Goal: Information Seeking & Learning: Learn about a topic

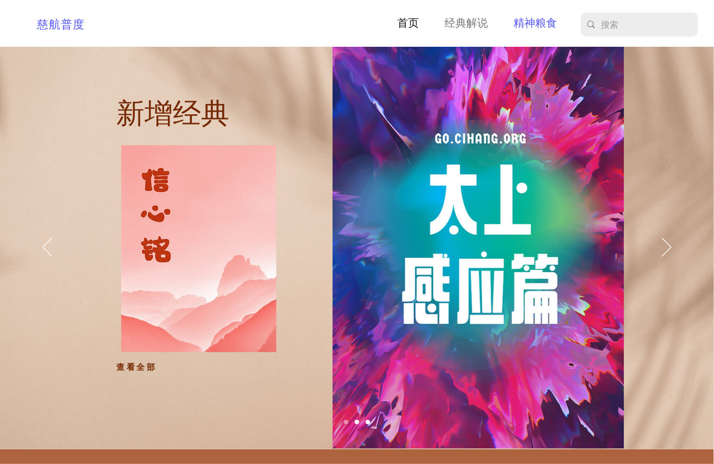
click at [528, 25] on p "精神粮食" at bounding box center [535, 23] width 54 height 17
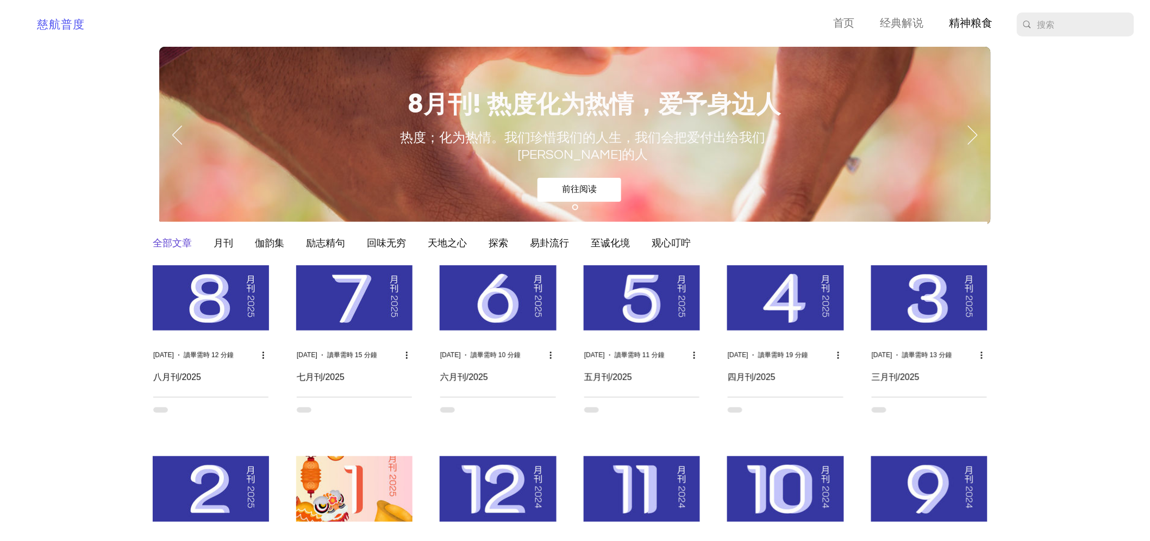
click at [205, 302] on img "部落格動態消息" at bounding box center [211, 297] width 116 height 65
click at [209, 313] on img "部落格動態消息" at bounding box center [211, 297] width 116 height 65
click at [383, 294] on img "部落格動態消息" at bounding box center [354, 297] width 116 height 65
click at [364, 306] on img "部落格動態消息" at bounding box center [354, 297] width 116 height 65
